Goal: Task Accomplishment & Management: Use online tool/utility

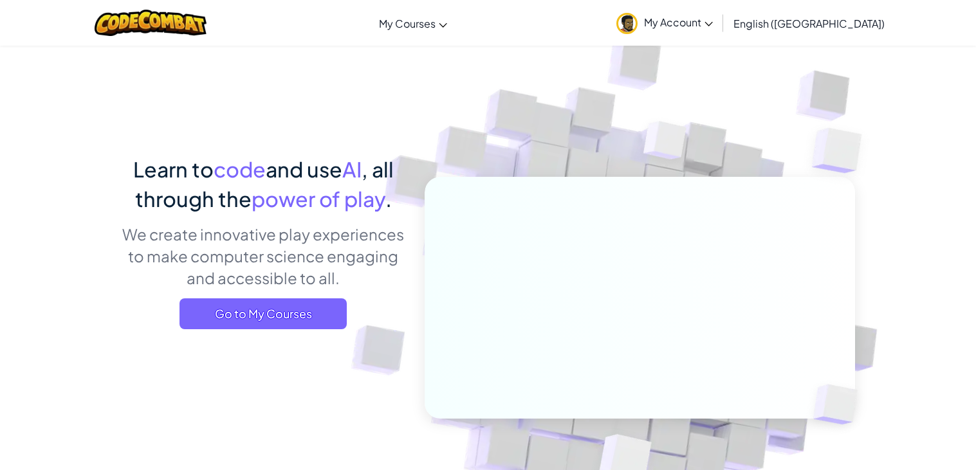
click at [713, 16] on span "My Account" at bounding box center [678, 22] width 69 height 14
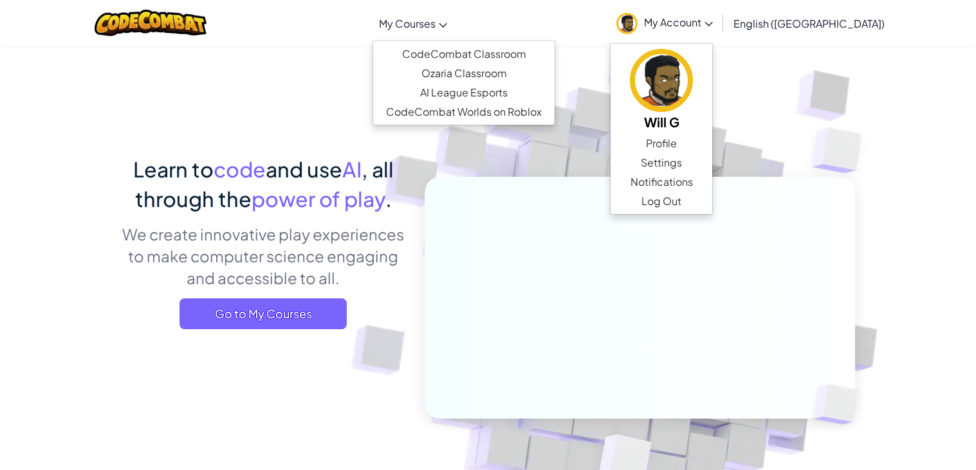
click at [435, 21] on span "My Courses" at bounding box center [407, 24] width 57 height 14
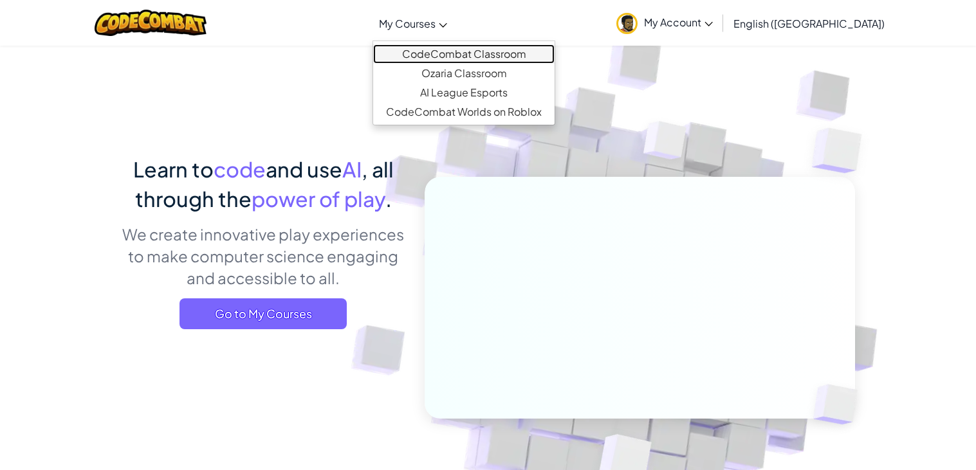
click at [499, 53] on link "CodeCombat Classroom" at bounding box center [463, 53] width 181 height 19
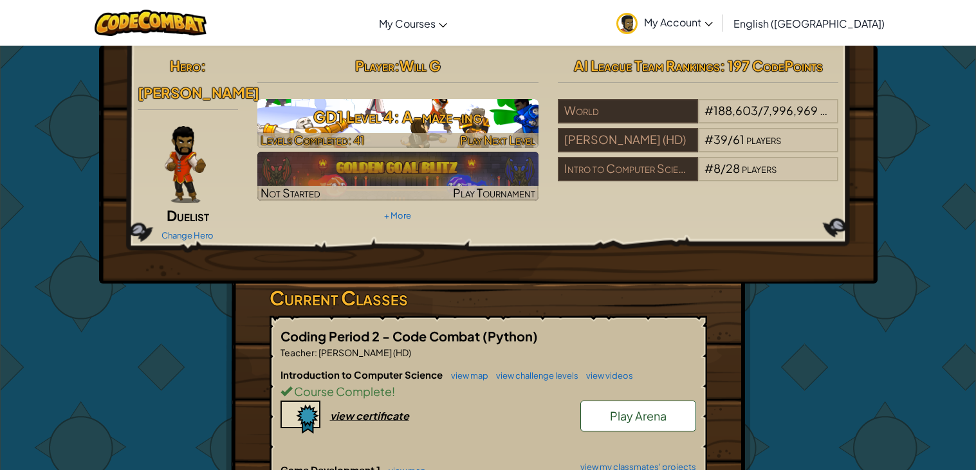
click at [402, 133] on div at bounding box center [397, 140] width 281 height 15
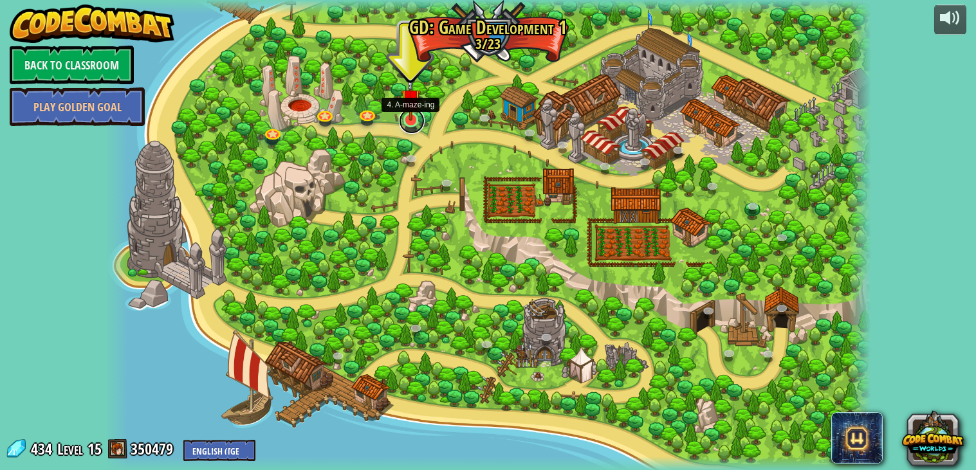
click at [415, 127] on link at bounding box center [412, 121] width 26 height 26
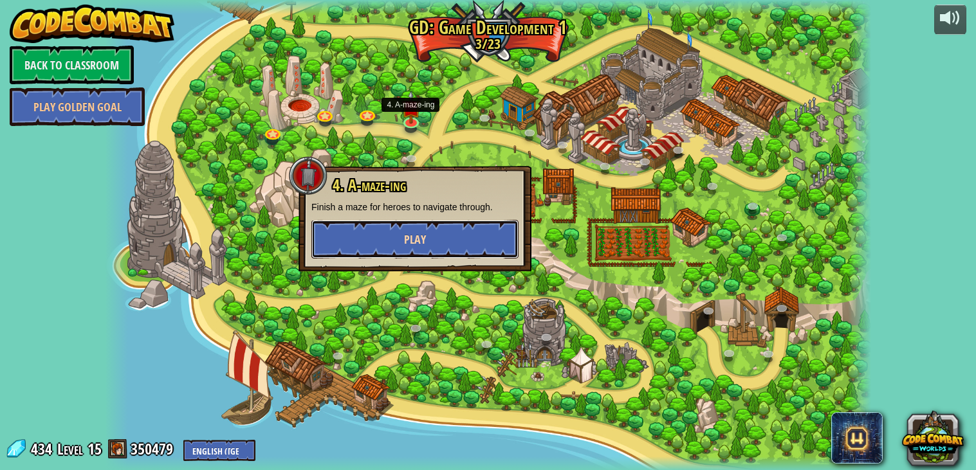
click at [426, 242] on button "Play" at bounding box center [414, 239] width 207 height 39
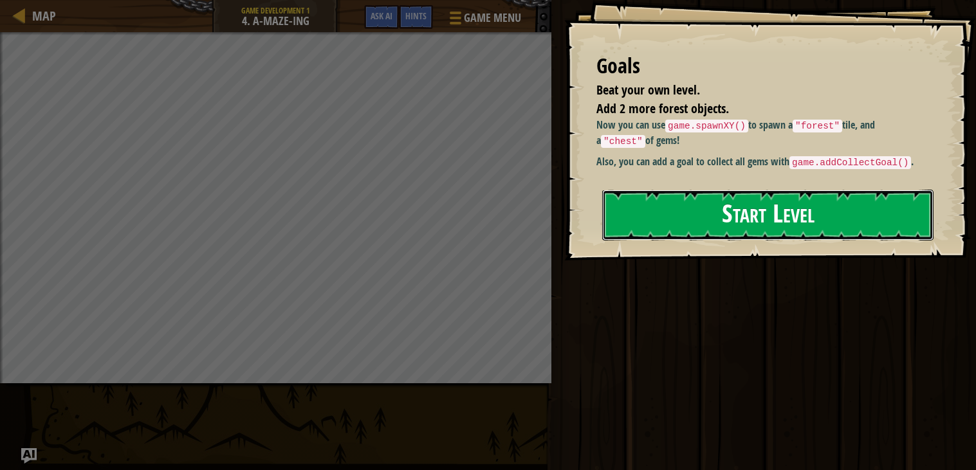
click at [673, 220] on button "Start Level" at bounding box center [767, 215] width 331 height 51
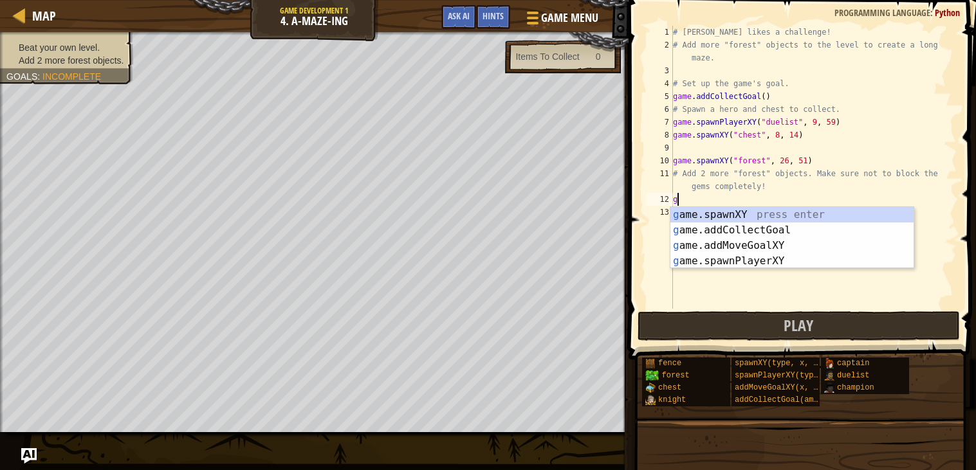
scroll to position [5, 0]
click at [795, 212] on div "g ame.spawnXY press enter g ame.addCollectGoal press enter g ame.addMoveGoalXY …" at bounding box center [791, 253] width 243 height 93
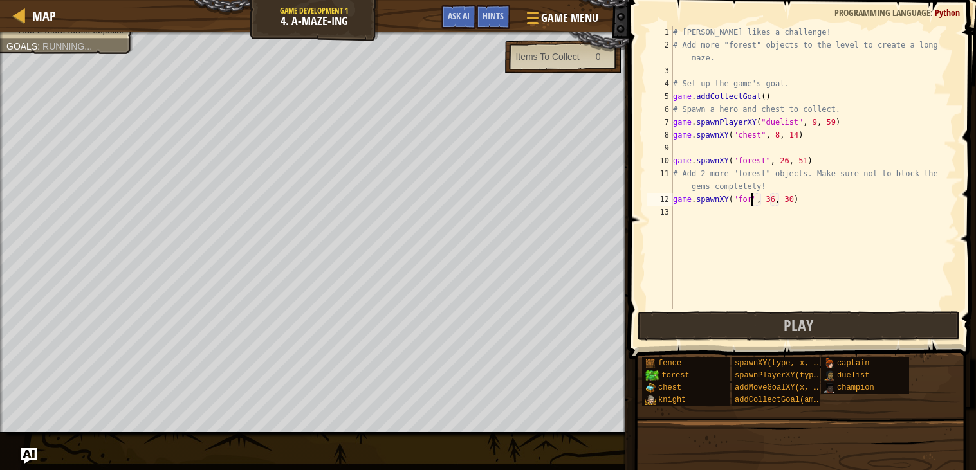
scroll to position [5, 7]
click at [786, 197] on div "# [PERSON_NAME] likes a challenge! # Add more "forest" objects to the level to …" at bounding box center [813, 180] width 286 height 309
click at [807, 196] on div "# [PERSON_NAME] likes a challenge! # Add more "forest" objects to the level to …" at bounding box center [813, 180] width 286 height 309
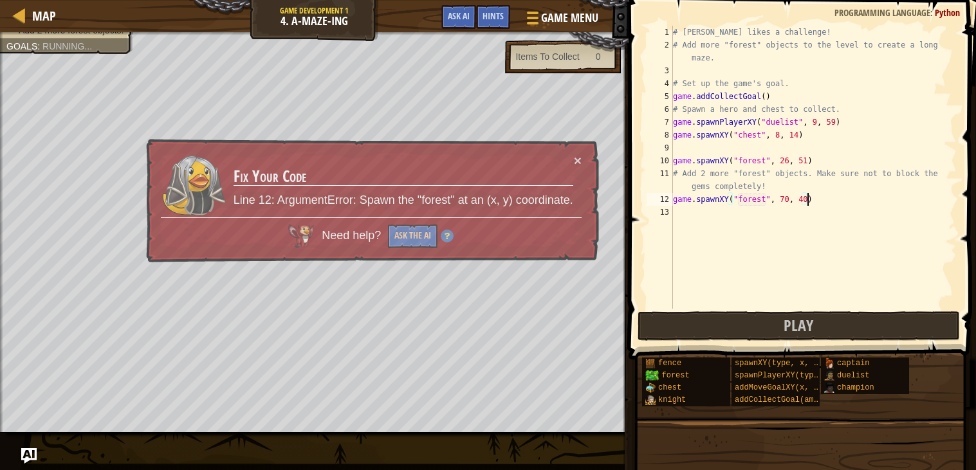
scroll to position [5, 10]
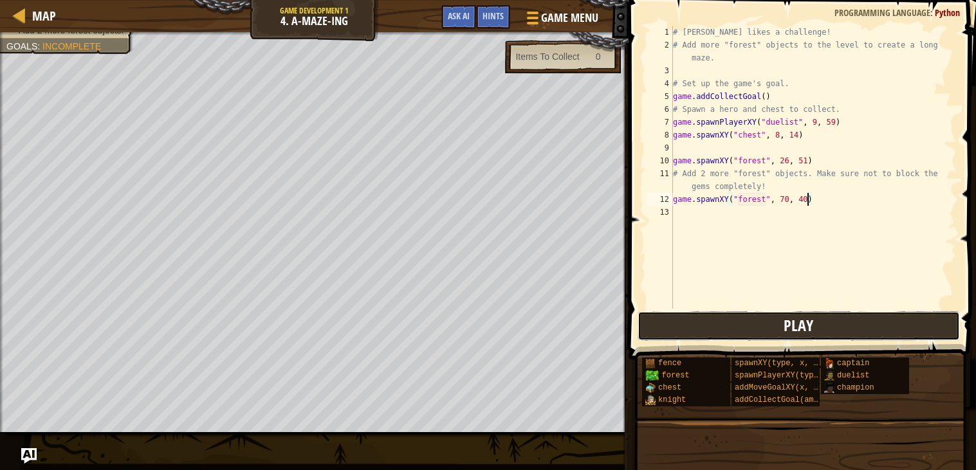
click at [731, 338] on button "Play" at bounding box center [798, 326] width 322 height 30
click at [769, 93] on div "# [PERSON_NAME] likes a challenge! # Add more "forest" objects to the level to …" at bounding box center [813, 180] width 286 height 309
type textarea "game.addCollectGoal(5)"
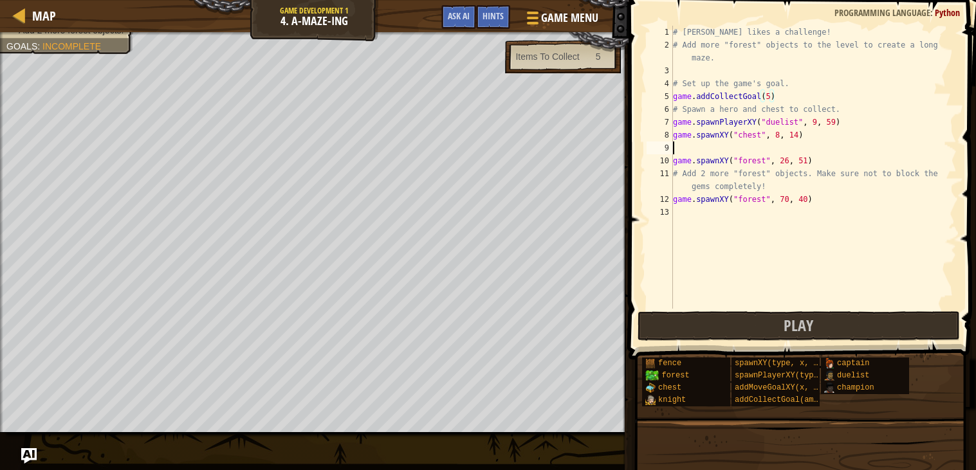
click at [701, 149] on div "# [PERSON_NAME] likes a challenge! # Add more "forest" objects to the level to …" at bounding box center [813, 180] width 286 height 309
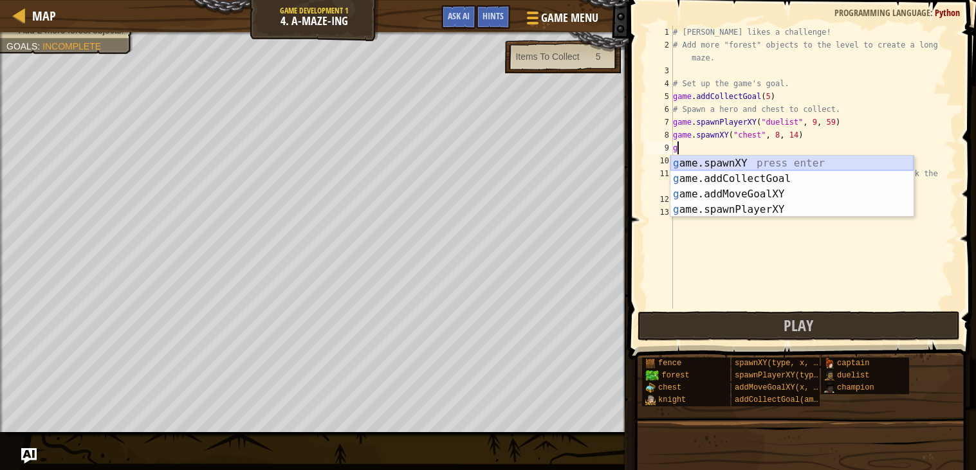
click at [726, 164] on div "g ame.spawnXY press enter g ame.addCollectGoal press enter g ame.addMoveGoalXY …" at bounding box center [791, 202] width 243 height 93
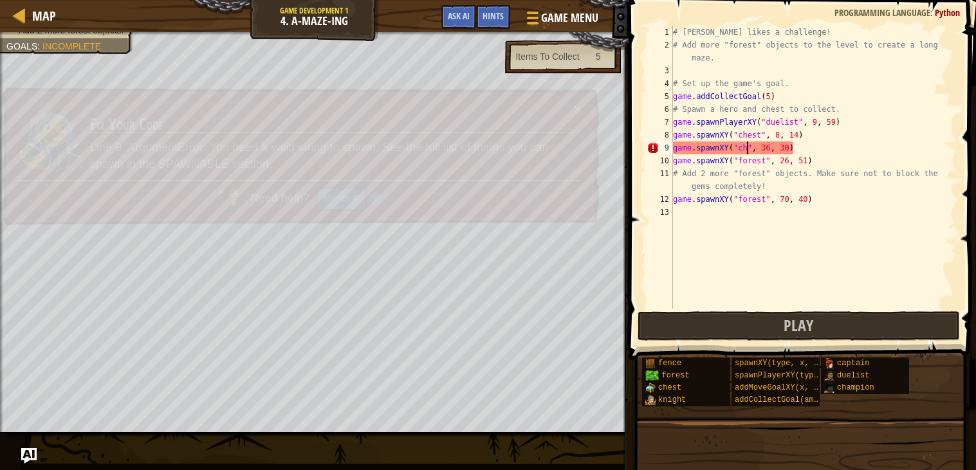
scroll to position [5, 7]
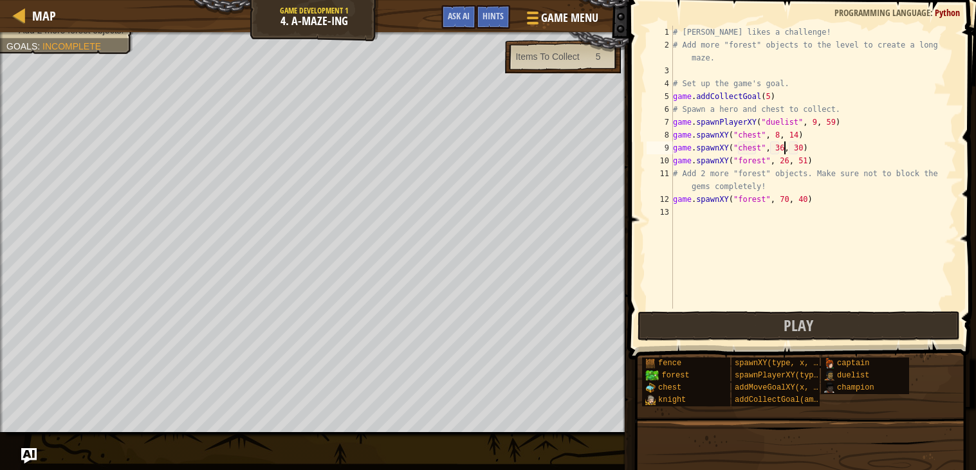
click at [785, 150] on div "# [PERSON_NAME] likes a challenge! # Add more "forest" objects to the level to …" at bounding box center [813, 180] width 286 height 309
type textarea "game.spawnXY("chest", 70, 50)"
click at [692, 207] on div "# [PERSON_NAME] likes a challenge! # Add more "forest" objects to the level to …" at bounding box center [813, 180] width 286 height 309
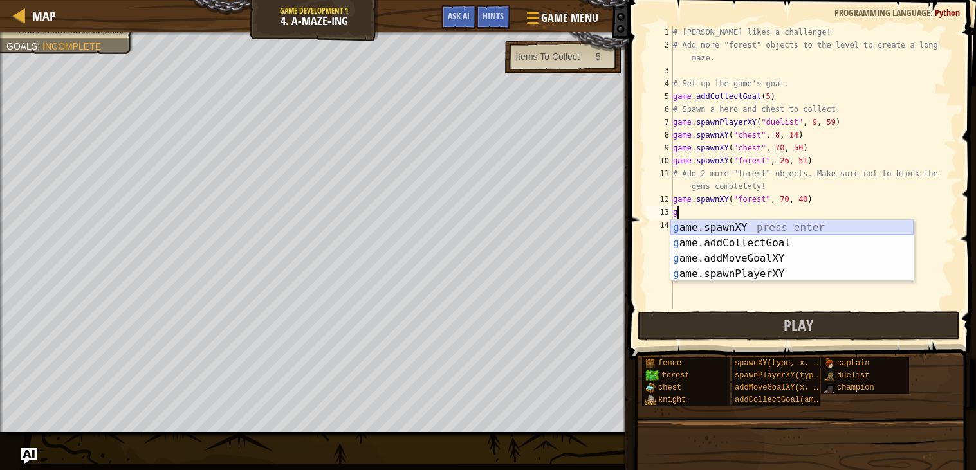
click at [704, 227] on div "g ame.spawnXY press enter g ame.addCollectGoal press enter g ame.addMoveGoalXY …" at bounding box center [791, 266] width 243 height 93
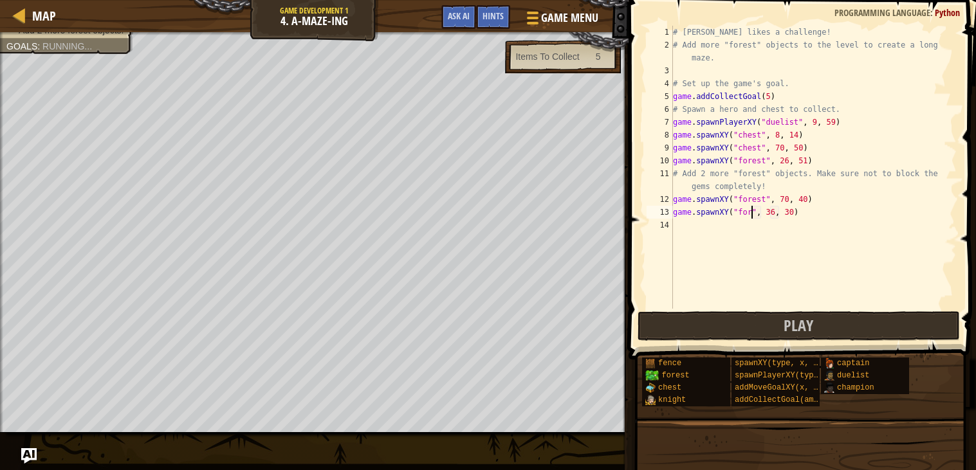
scroll to position [5, 7]
click at [784, 209] on div "# [PERSON_NAME] likes a challenge! # Add more "forest" objects to the level to …" at bounding box center [813, 180] width 286 height 309
click at [804, 210] on div "# [PERSON_NAME] likes a challenge! # Add more "forest" objects to the level to …" at bounding box center [813, 180] width 286 height 309
type textarea "game.spawnXY("forest", 50, 22)"
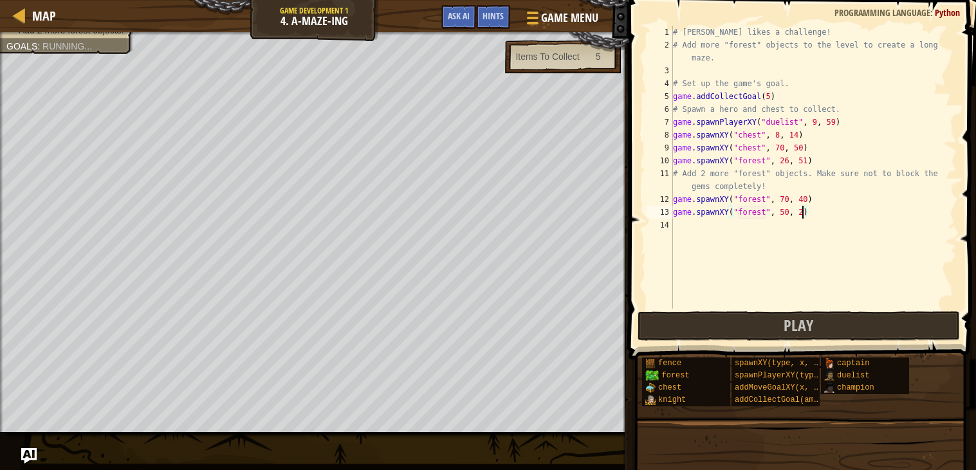
scroll to position [5, 10]
click at [722, 232] on div "# [PERSON_NAME] likes a challenge! # Add more "forest" objects to the level to …" at bounding box center [813, 180] width 286 height 309
click at [770, 96] on div "# [PERSON_NAME] likes a challenge! # Add more "forest" objects to the level to …" at bounding box center [813, 180] width 286 height 309
type textarea "game.addCollectGoal(4)"
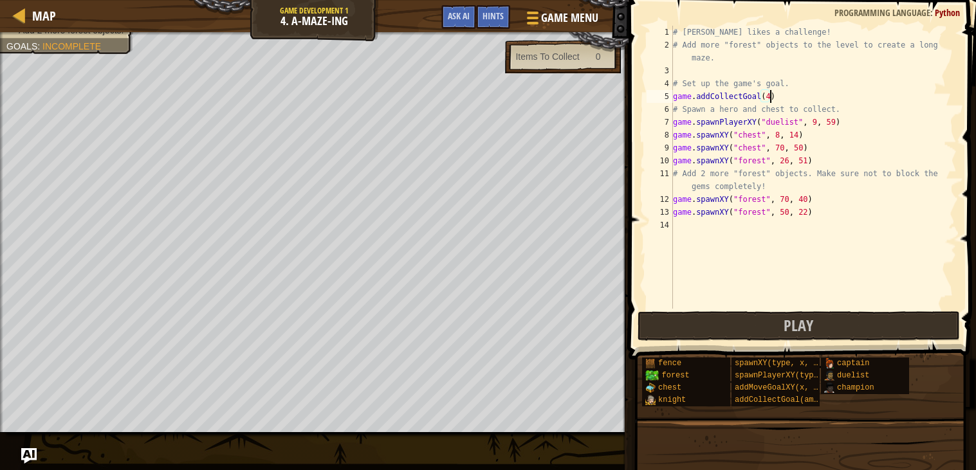
scroll to position [5, 8]
click at [702, 226] on div "# [PERSON_NAME] likes a challenge! # Add more "forest" objects to the level to …" at bounding box center [813, 180] width 286 height 309
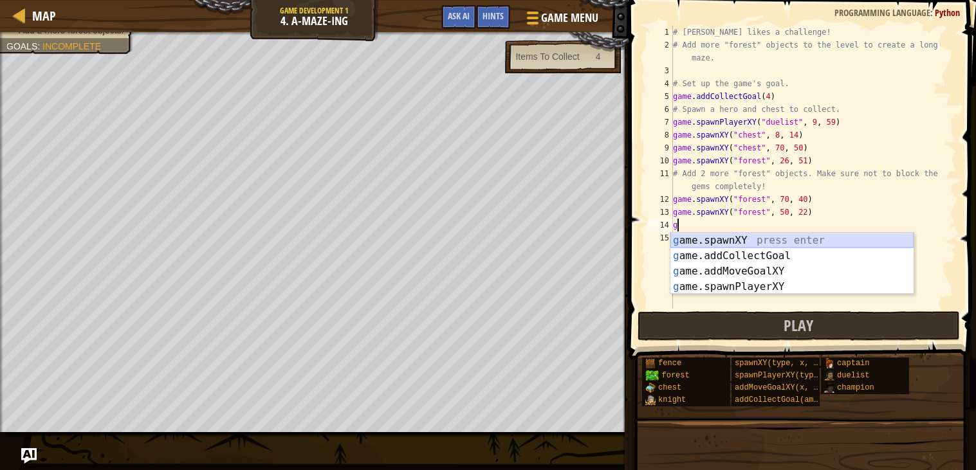
click at [778, 237] on div "g ame.spawnXY press enter g ame.addCollectGoal press enter g ame.addMoveGoalXY …" at bounding box center [791, 279] width 243 height 93
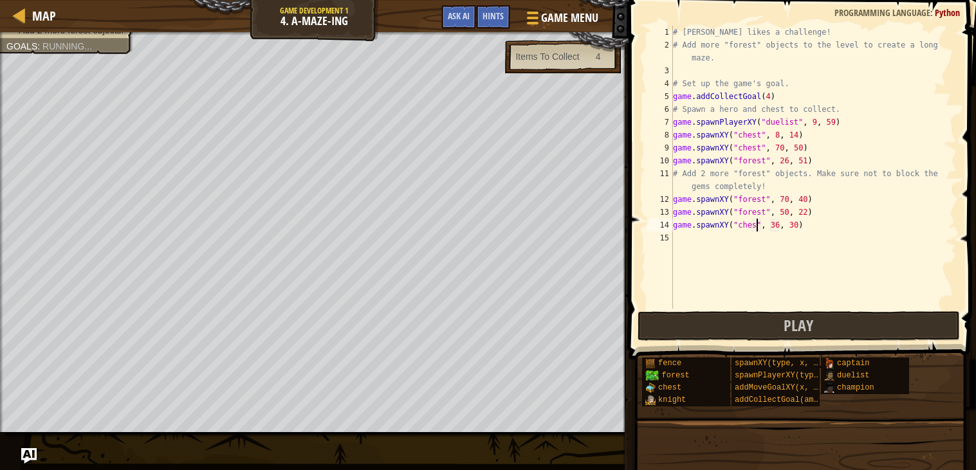
scroll to position [5, 7]
click at [783, 222] on div "# [PERSON_NAME] likes a challenge! # Add more "forest" objects to the level to …" at bounding box center [813, 180] width 286 height 309
click at [803, 226] on div "# [PERSON_NAME] likes a challenge! # Add more "forest" objects to the level to …" at bounding box center [813, 180] width 286 height 309
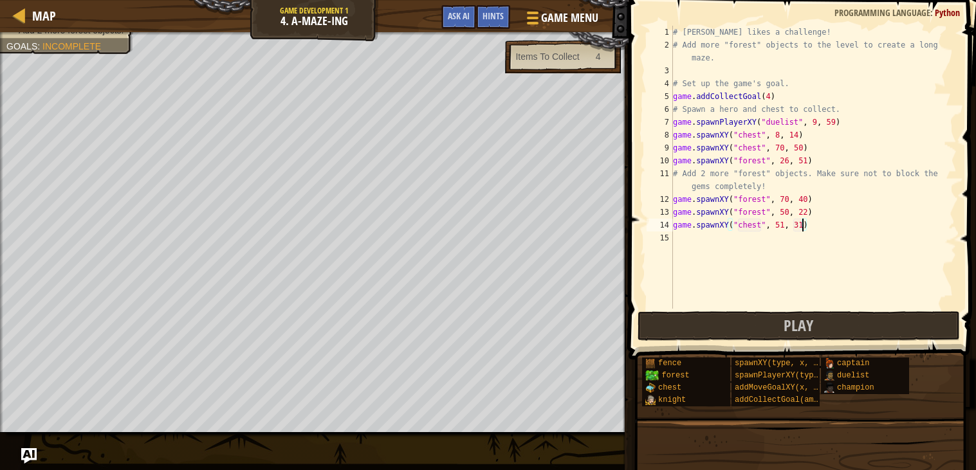
click at [768, 98] on div "# [PERSON_NAME] likes a challenge! # Add more "forest" objects to the level to …" at bounding box center [813, 180] width 286 height 309
type textarea "game.addCollectGoal(3)"
click at [746, 326] on button "Play" at bounding box center [798, 326] width 322 height 30
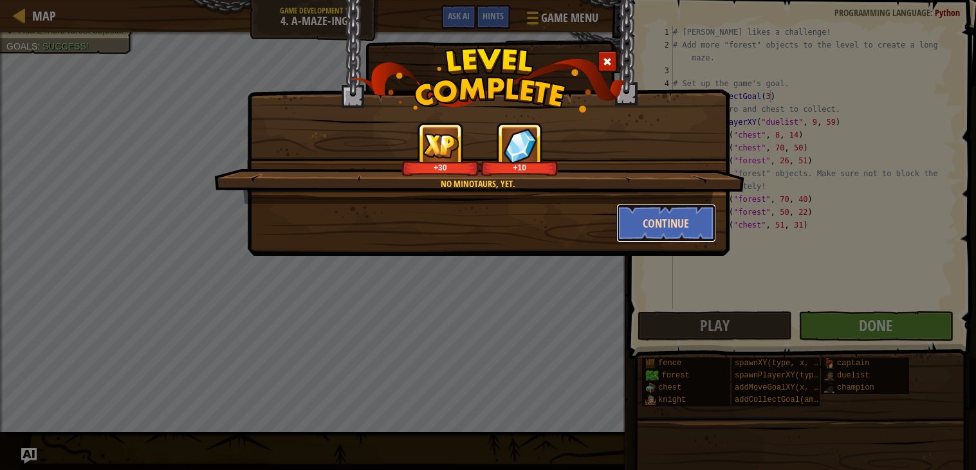
click at [653, 228] on button "Continue" at bounding box center [666, 223] width 100 height 39
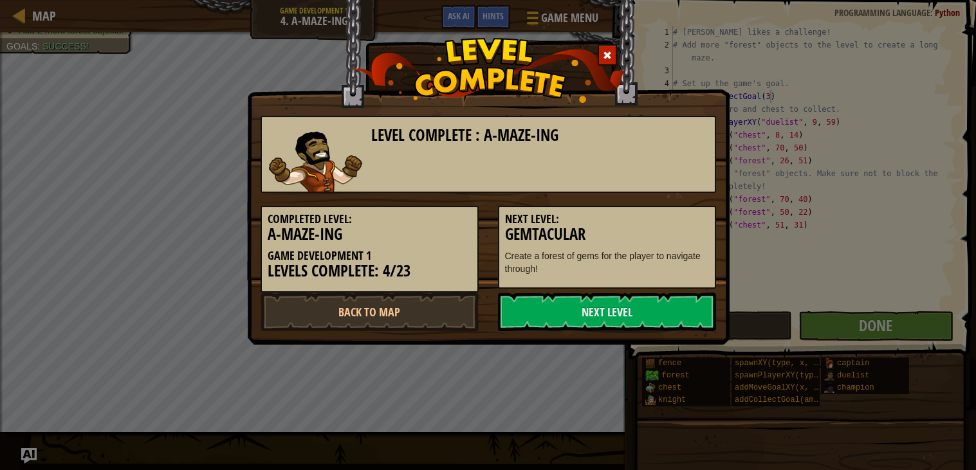
click at [610, 61] on div at bounding box center [607, 54] width 19 height 21
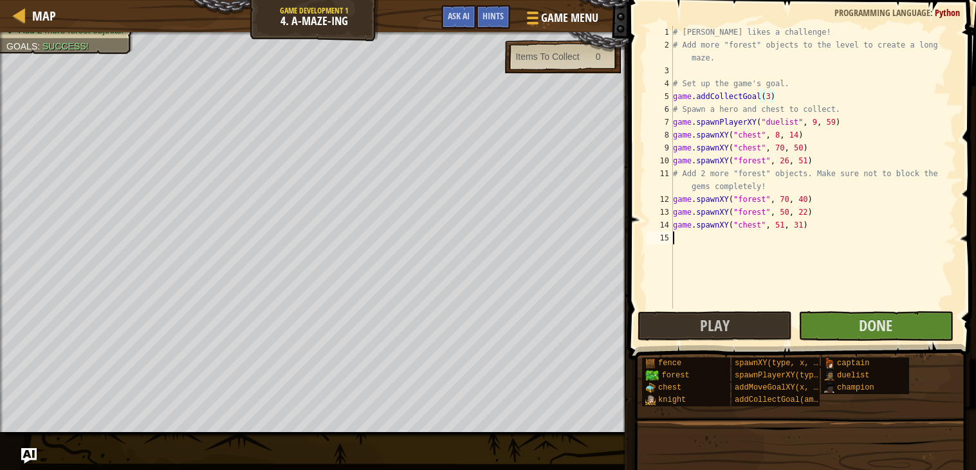
click at [727, 242] on div "# [PERSON_NAME] likes a challenge! # Add more "forest" objects to the level to …" at bounding box center [813, 180] width 286 height 309
type textarea "g"
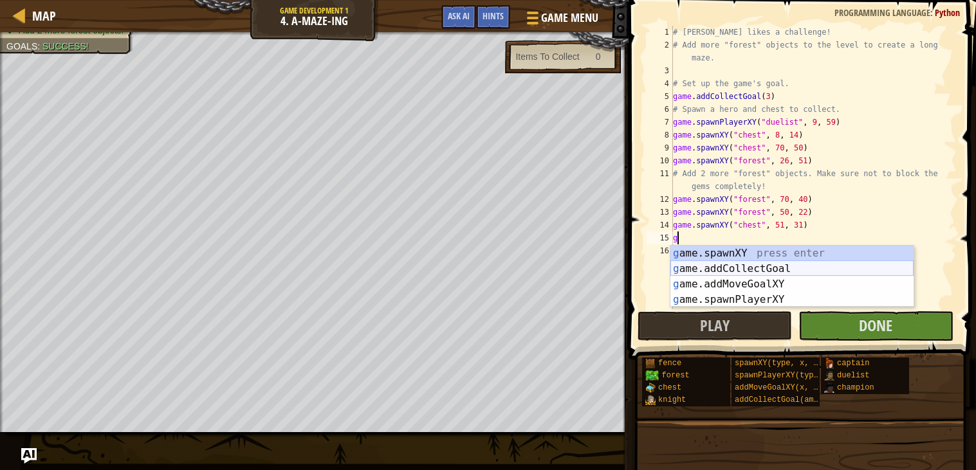
click at [735, 262] on div "g ame.spawnXY press enter g ame.addCollectGoal press enter g ame.addMoveGoalXY …" at bounding box center [791, 292] width 243 height 93
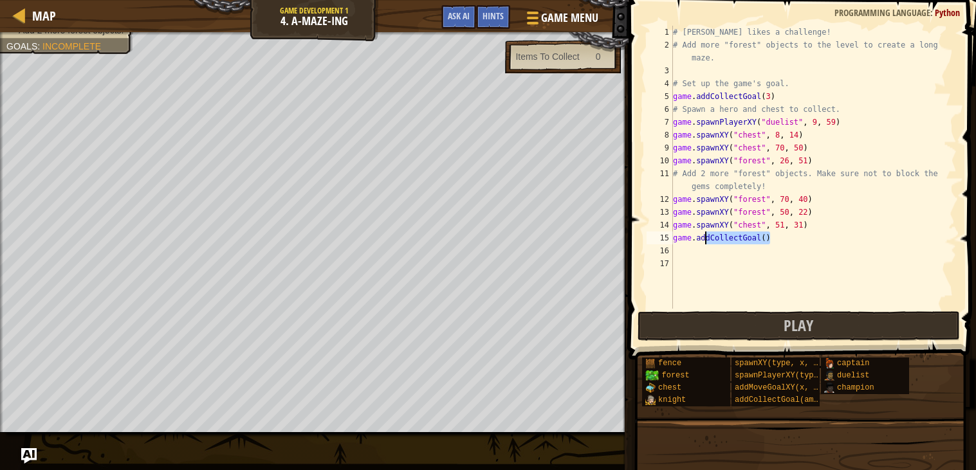
drag, startPoint x: 772, startPoint y: 236, endPoint x: 703, endPoint y: 236, distance: 68.8
click at [703, 236] on div "# [PERSON_NAME] likes a challenge! # Add more "forest" objects to the level to …" at bounding box center [813, 180] width 286 height 309
type textarea "game.a"
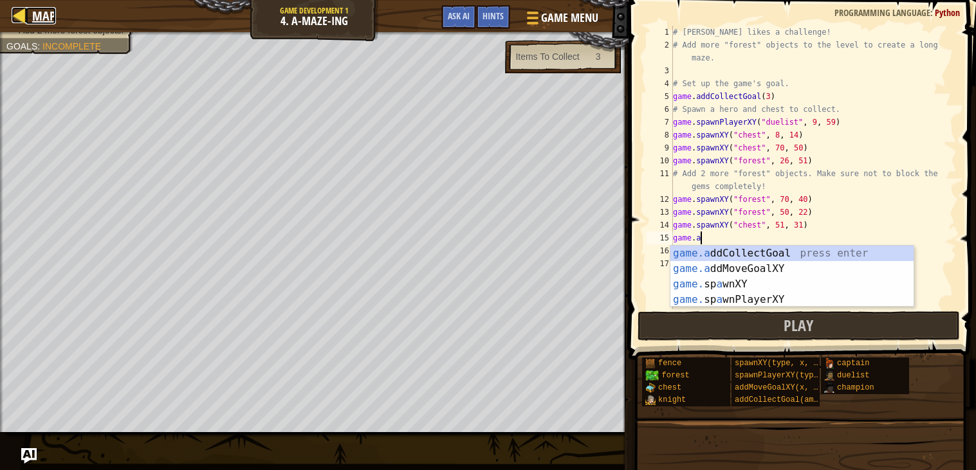
click at [44, 11] on span "Map" at bounding box center [44, 15] width 24 height 17
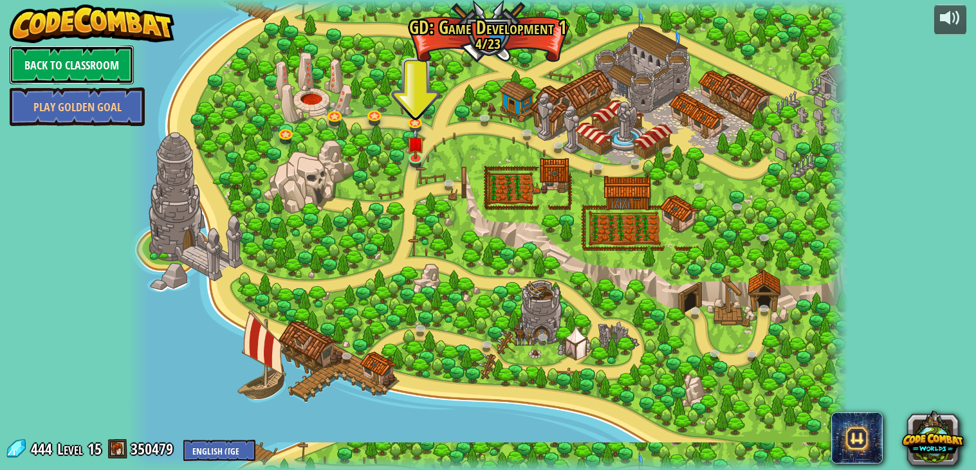
click at [53, 64] on link "Back to Classroom" at bounding box center [72, 65] width 124 height 39
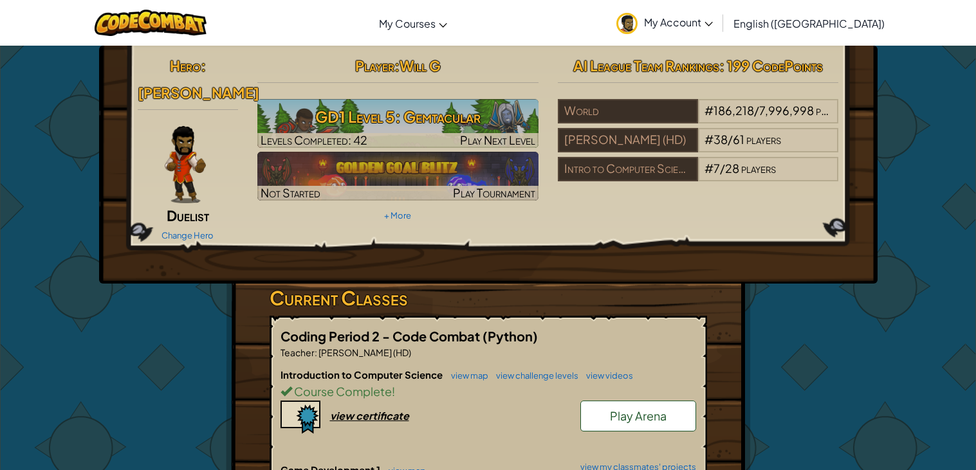
click at [604, 418] on link "Play Arena" at bounding box center [638, 416] width 116 height 31
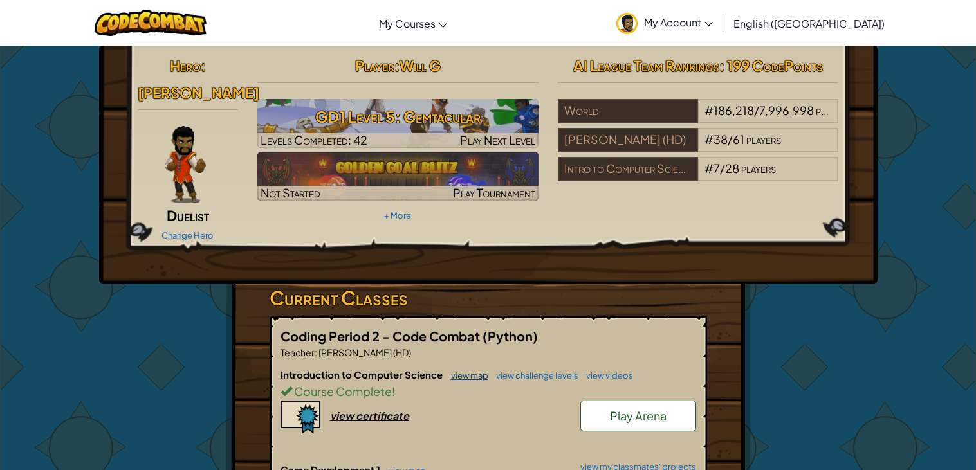
click at [453, 376] on link "view map" at bounding box center [466, 376] width 44 height 10
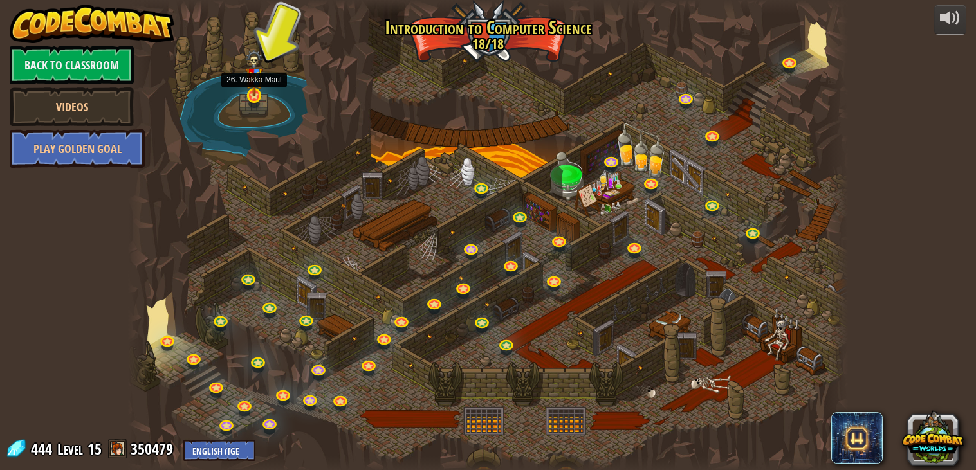
click at [251, 97] on div at bounding box center [254, 95] width 14 height 14
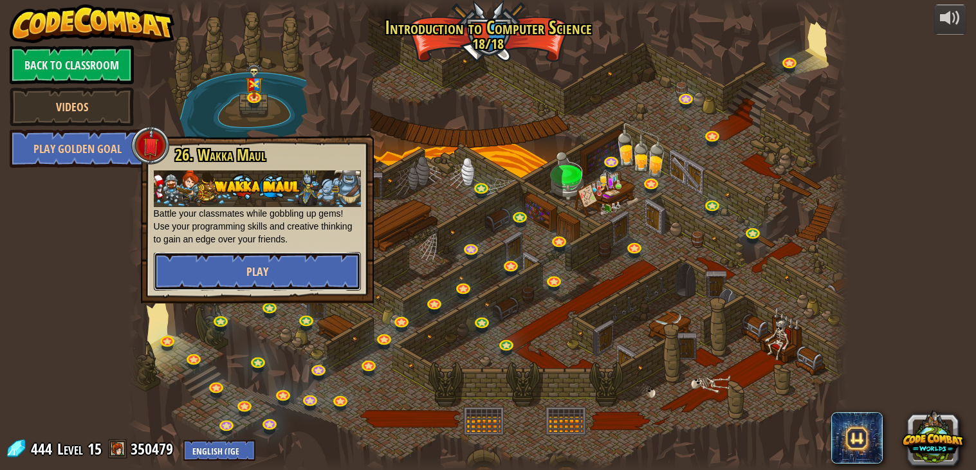
click at [284, 266] on button "Play" at bounding box center [257, 271] width 207 height 39
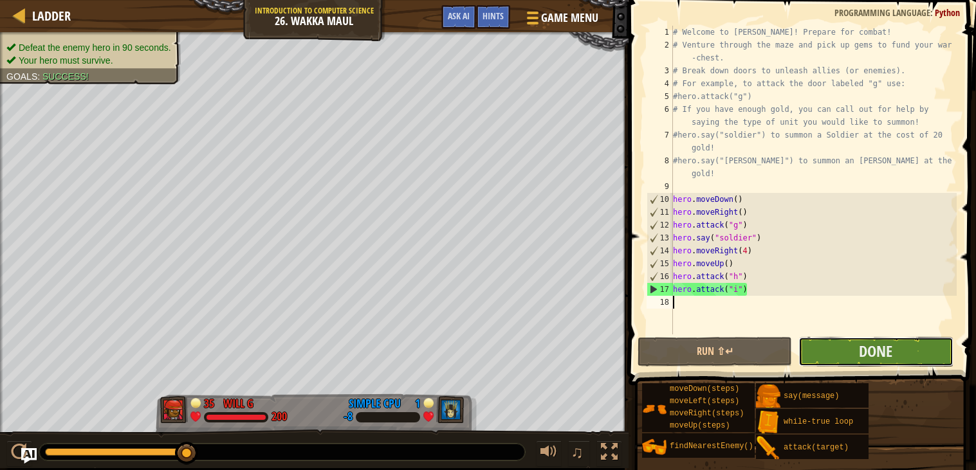
click at [846, 353] on button "Done" at bounding box center [875, 352] width 154 height 30
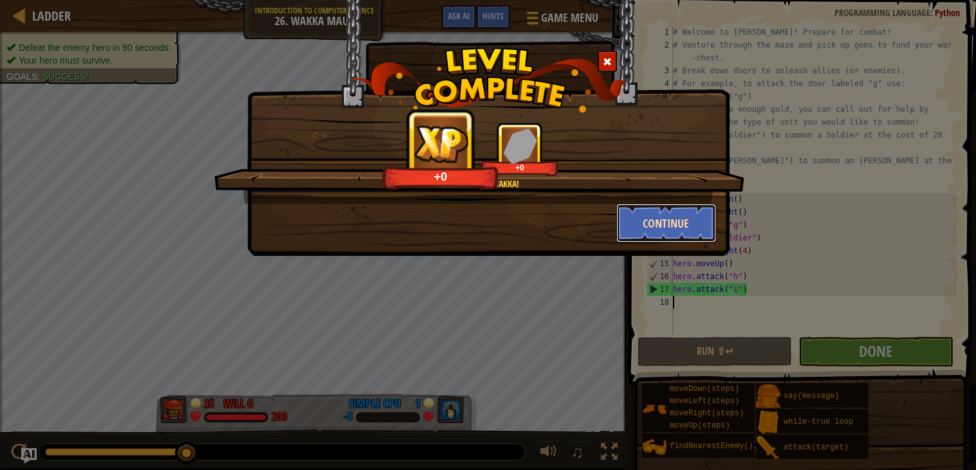
click at [622, 230] on button "Continue" at bounding box center [666, 223] width 100 height 39
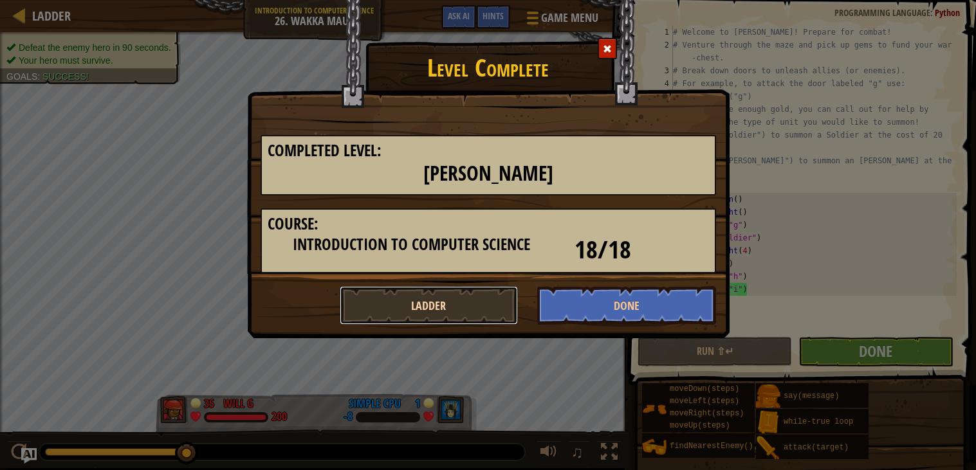
click at [410, 301] on button "Ladder" at bounding box center [429, 305] width 179 height 39
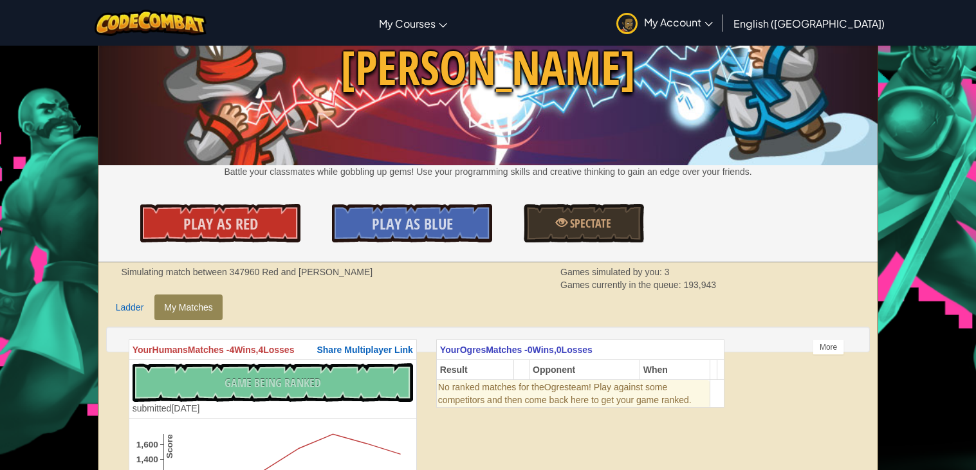
scroll to position [69, 0]
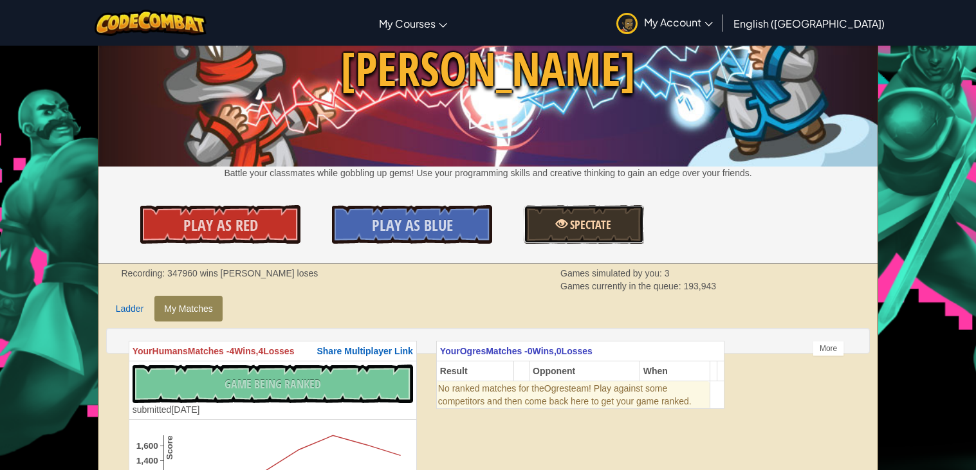
click at [578, 228] on span "Spectate" at bounding box center [589, 225] width 44 height 16
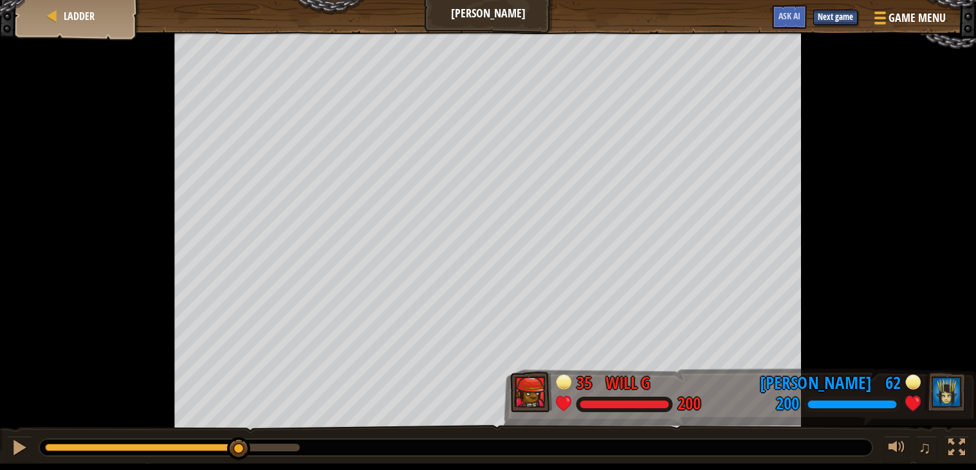
drag, startPoint x: 69, startPoint y: 449, endPoint x: 316, endPoint y: 468, distance: 247.7
click at [316, 464] on html "Goals Start Level Error loading from server. Try refreshing the page. You'll ne…" at bounding box center [488, 232] width 976 height 464
click at [290, 445] on div at bounding box center [172, 448] width 255 height 8
click at [21, 440] on div at bounding box center [19, 447] width 17 height 17
click at [82, 13] on span "Ladder" at bounding box center [79, 16] width 31 height 14
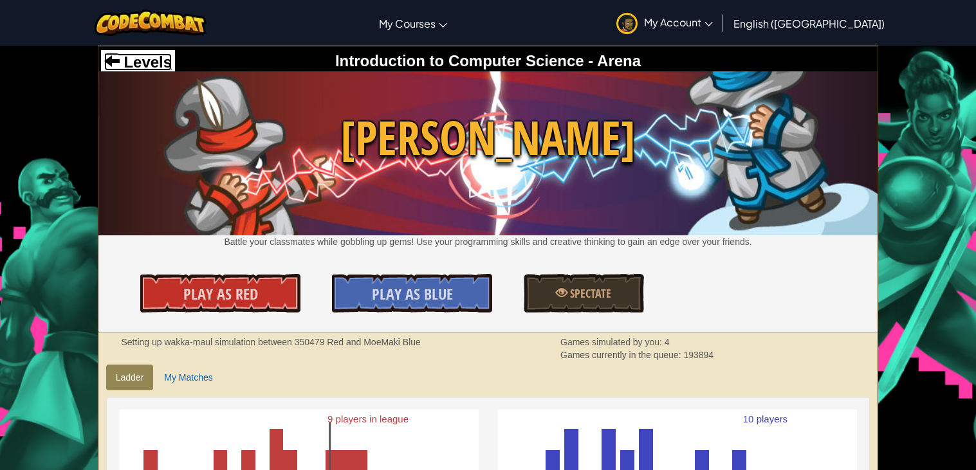
click at [144, 53] on span "Levels" at bounding box center [146, 61] width 52 height 17
